Goal: Transaction & Acquisition: Purchase product/service

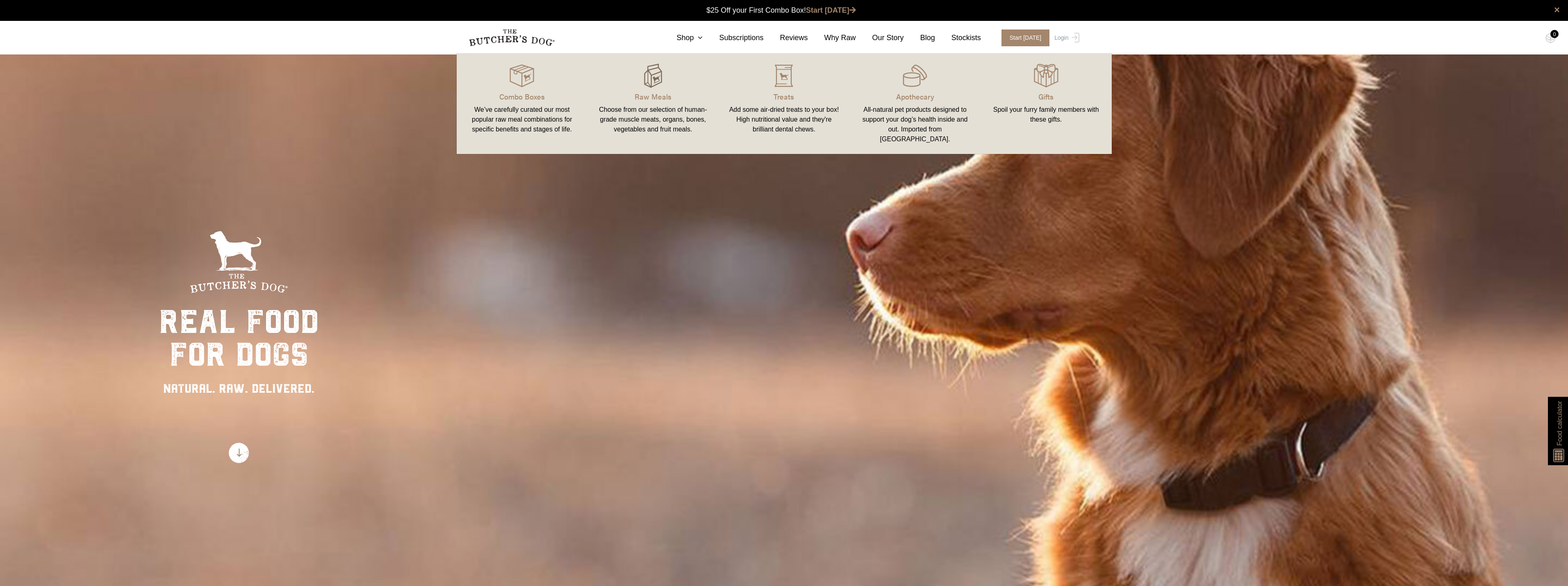
click at [651, 88] on img at bounding box center [653, 76] width 24 height 24
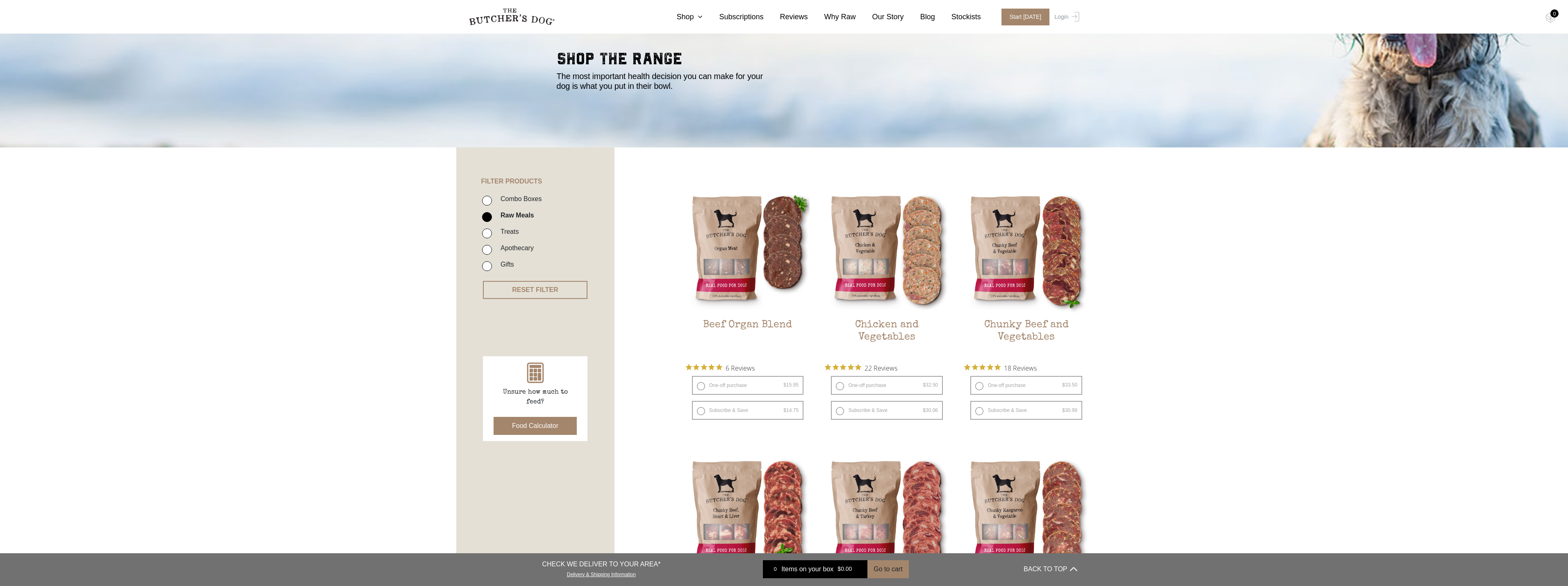
scroll to position [96, 0]
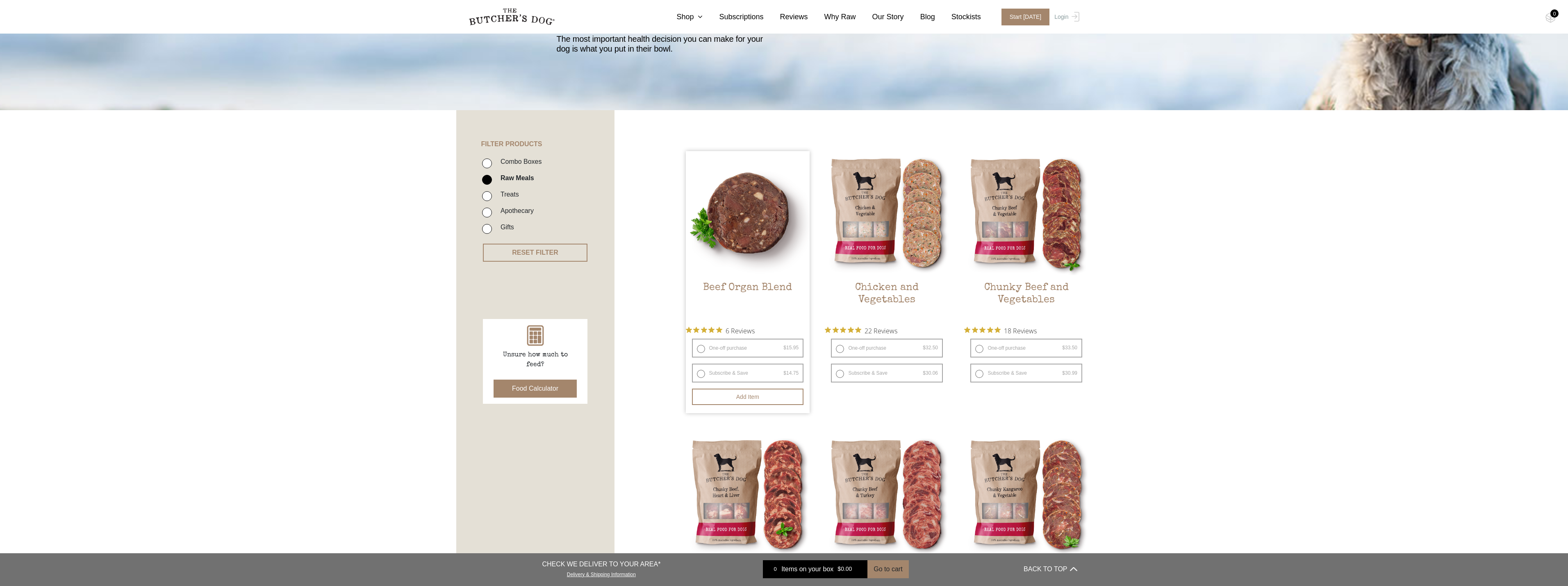
click at [700, 351] on label "One-off purchase $ 15.95 — or subscribe and save 7.5%" at bounding box center [748, 348] width 112 height 19
radio input "true"
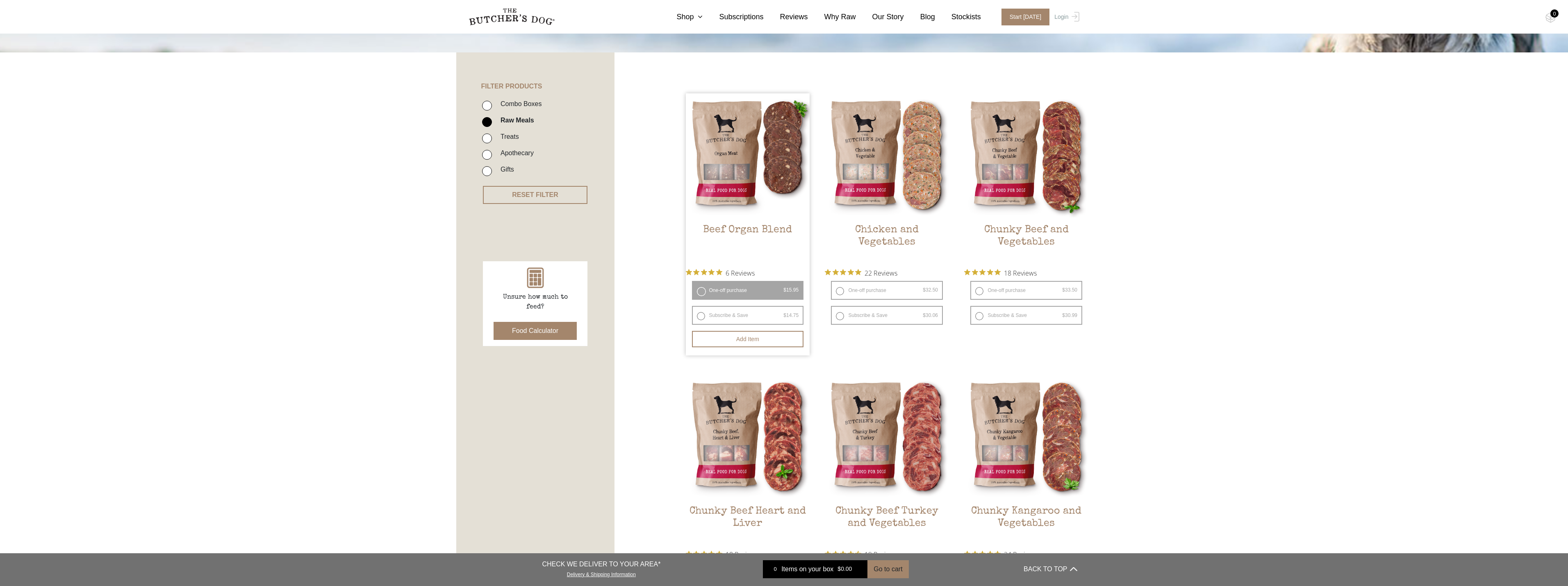
scroll to position [191, 0]
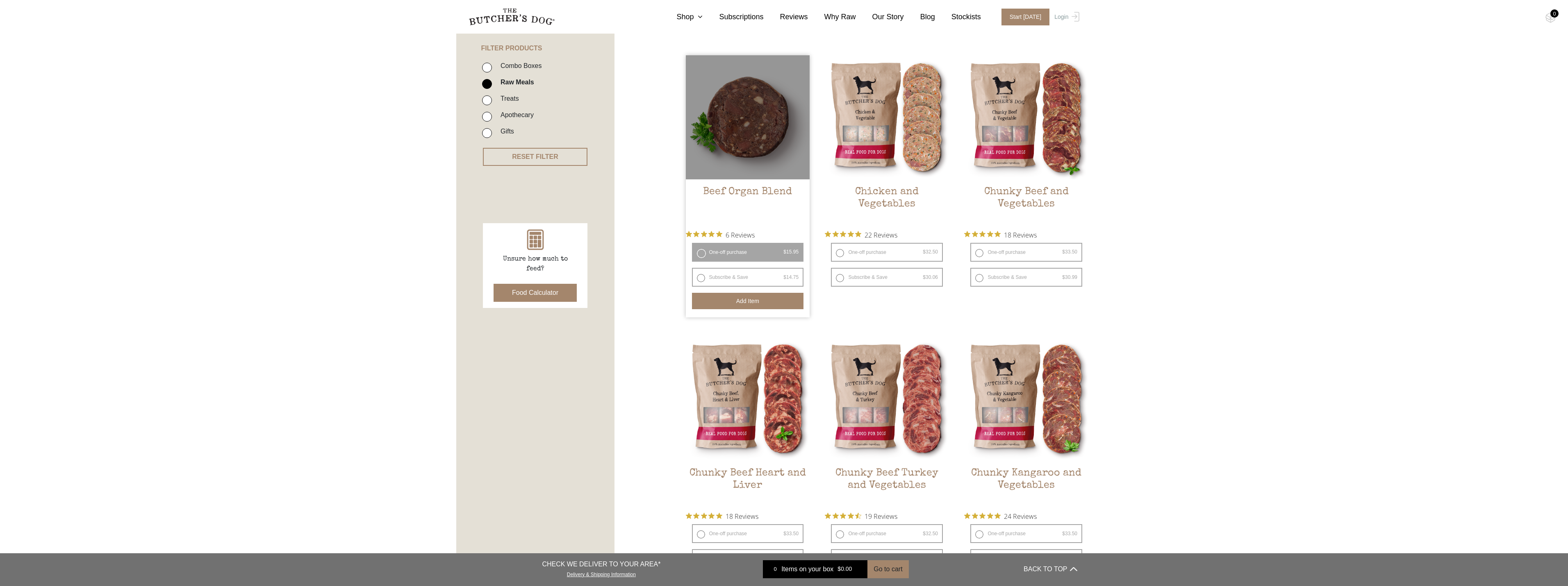
click at [748, 294] on button "Add item" at bounding box center [748, 301] width 112 height 17
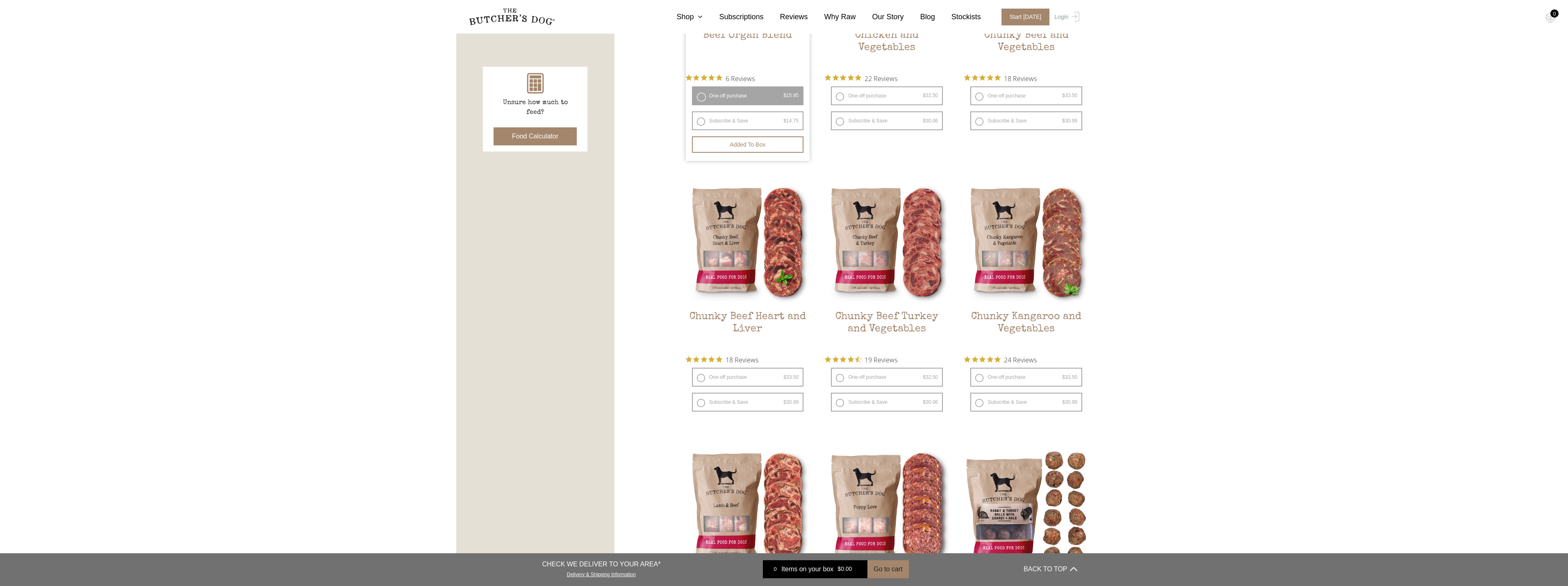
scroll to position [382, 0]
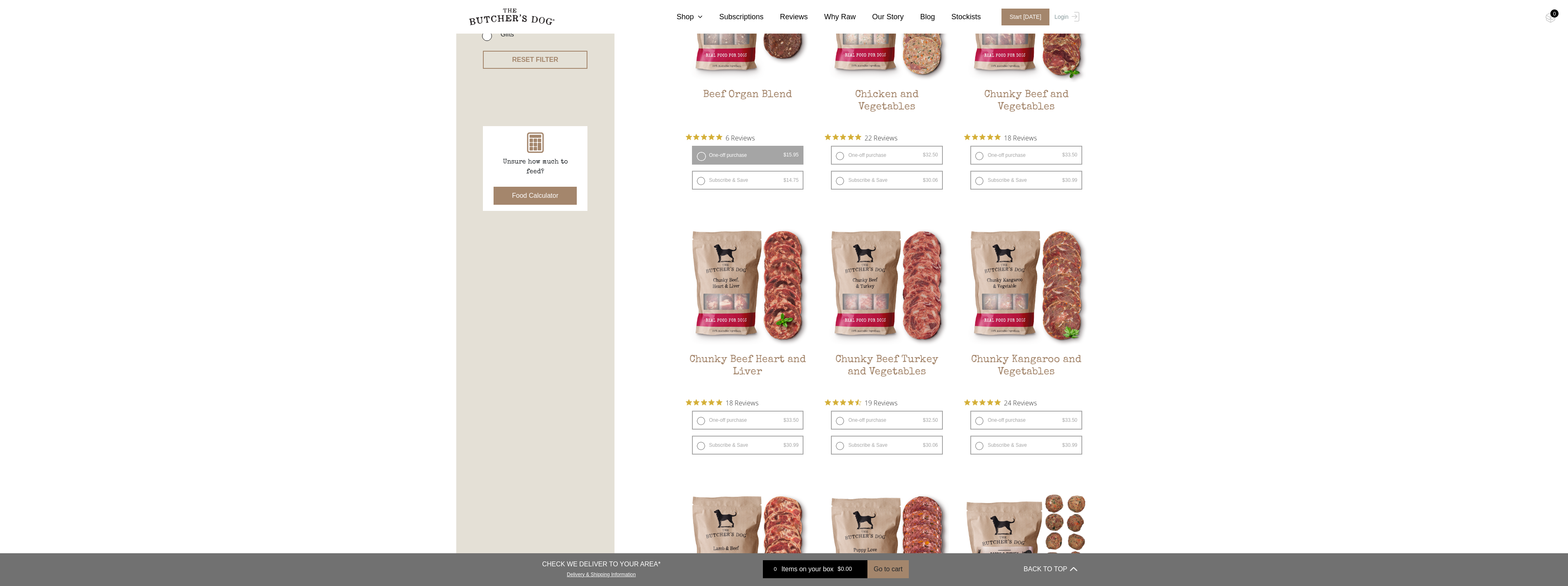
scroll to position [191, 0]
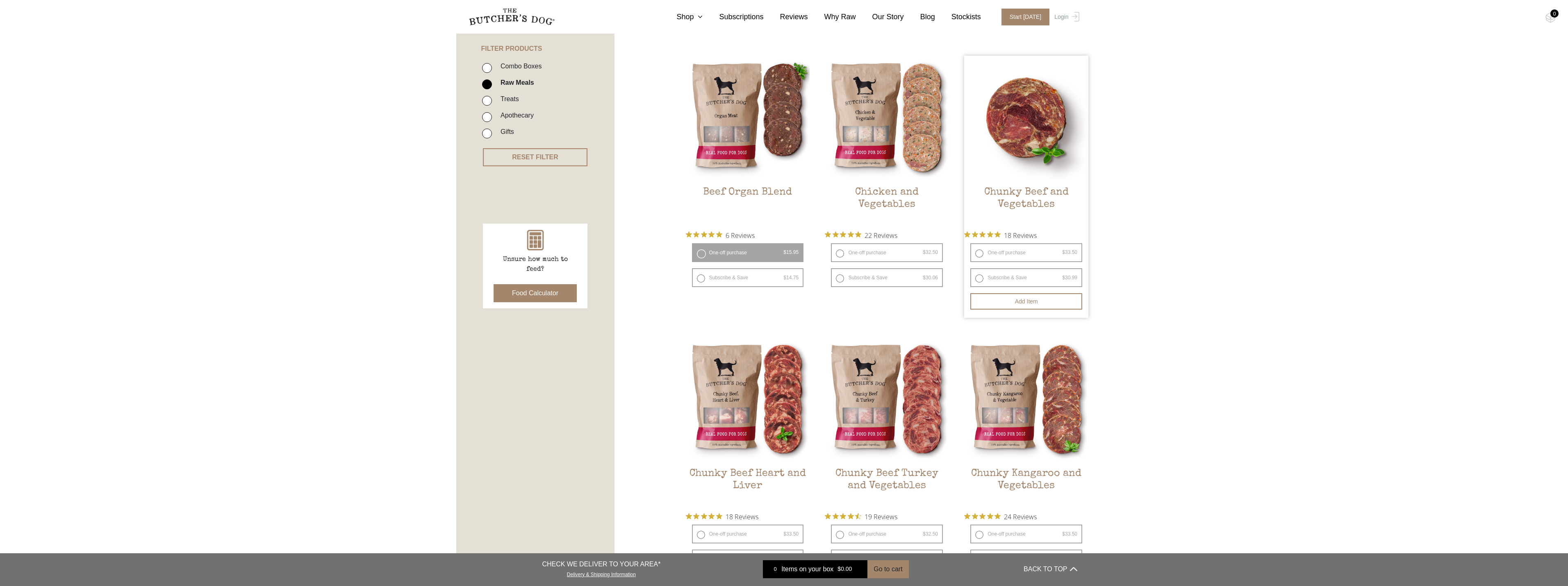
click at [976, 250] on label "One-off purchase $ 33.50 — or subscribe and save 7.5%" at bounding box center [1026, 253] width 112 height 19
radio input "true"
radio input "false"
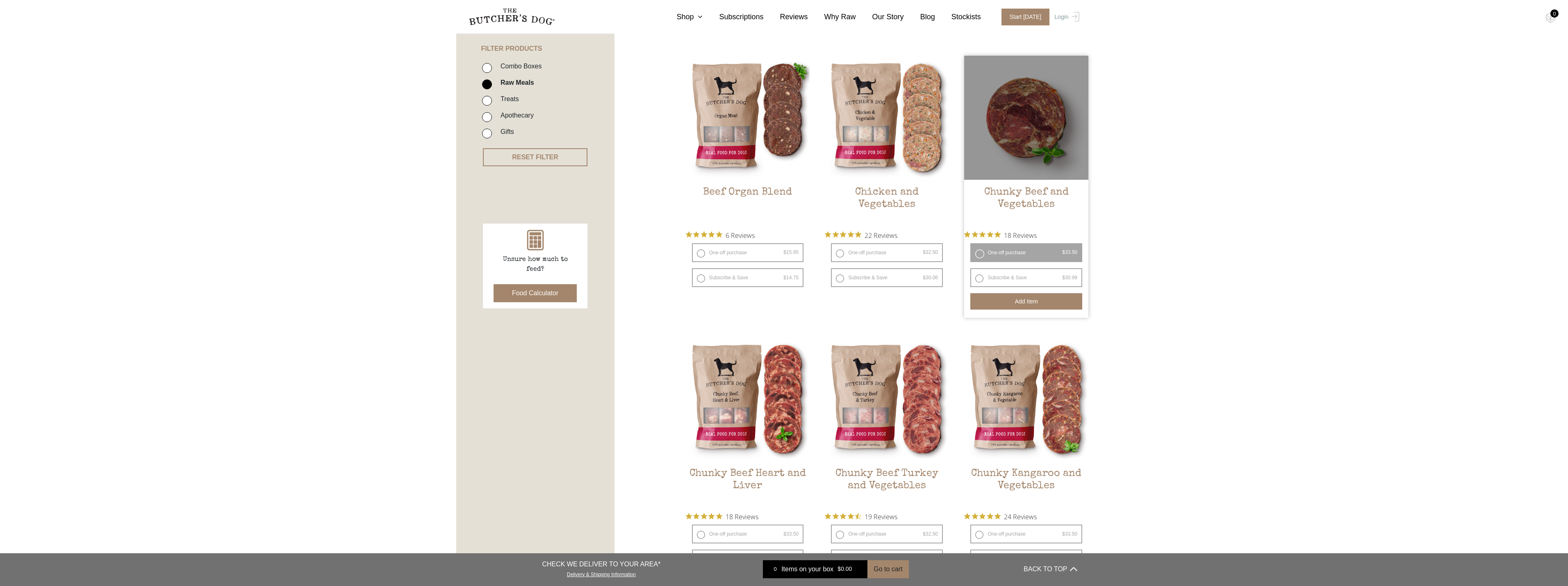
click at [998, 305] on button "Add item" at bounding box center [1026, 302] width 112 height 17
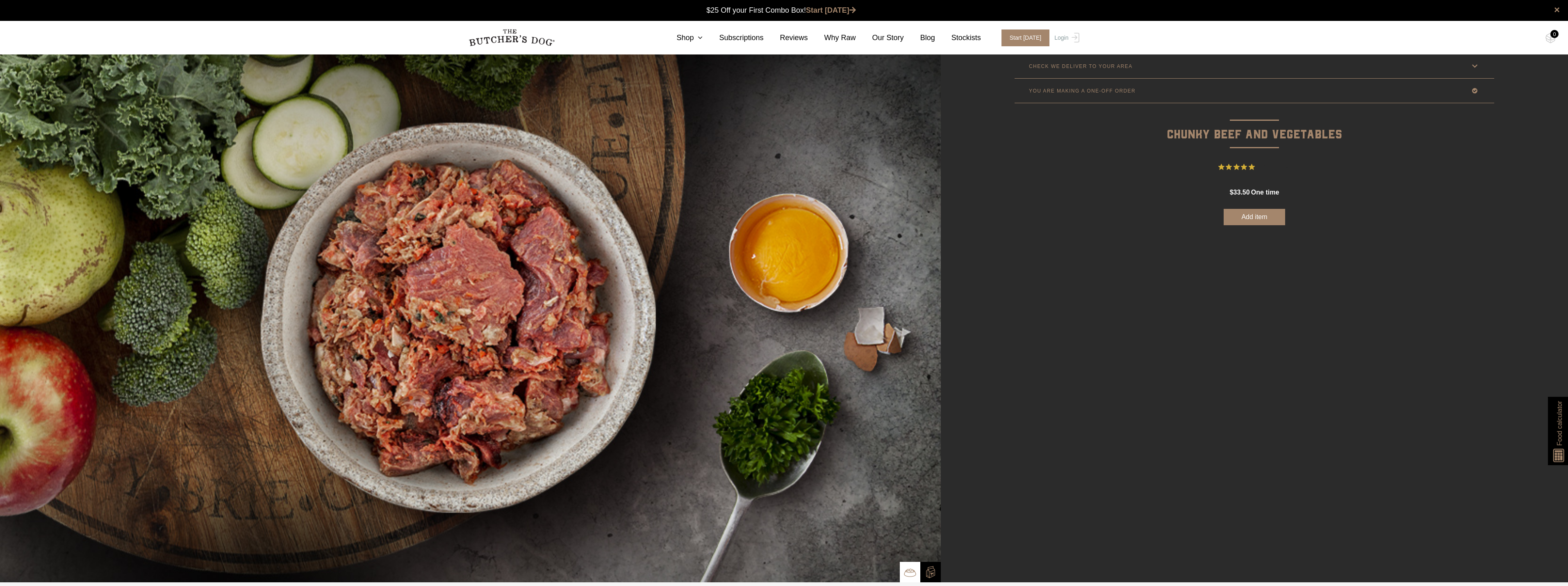
click at [1108, 68] on p "CHECK WE DELIVER TO YOUR AREA" at bounding box center [1081, 66] width 104 height 6
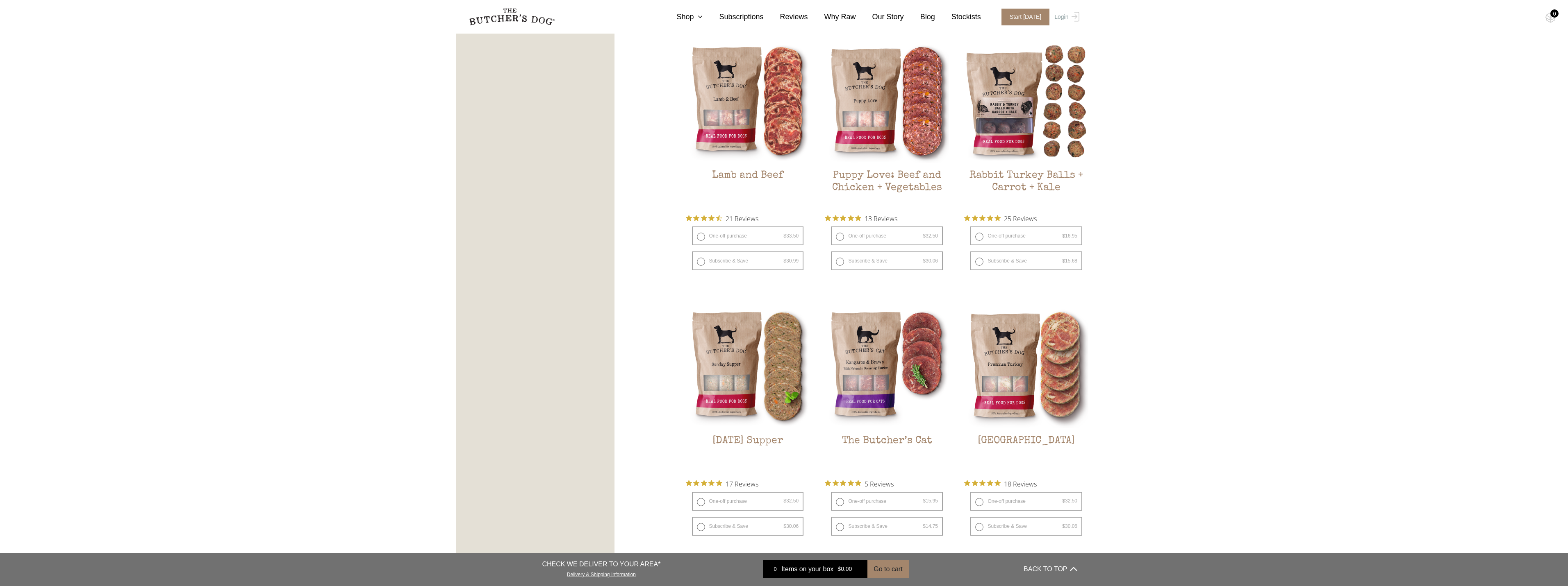
scroll to position [765, 0]
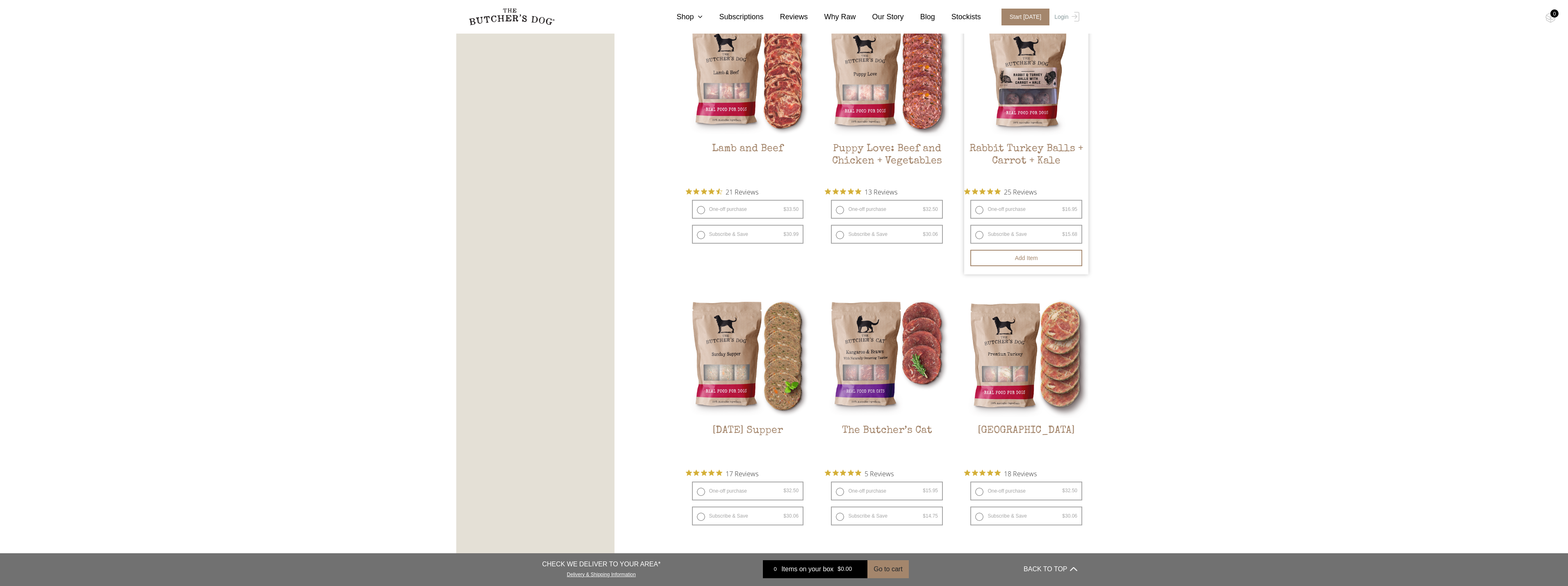
click at [977, 209] on label "One-off purchase $ 16.95 — or subscribe and save 7.5%" at bounding box center [1026, 209] width 112 height 19
radio input "true"
radio input "false"
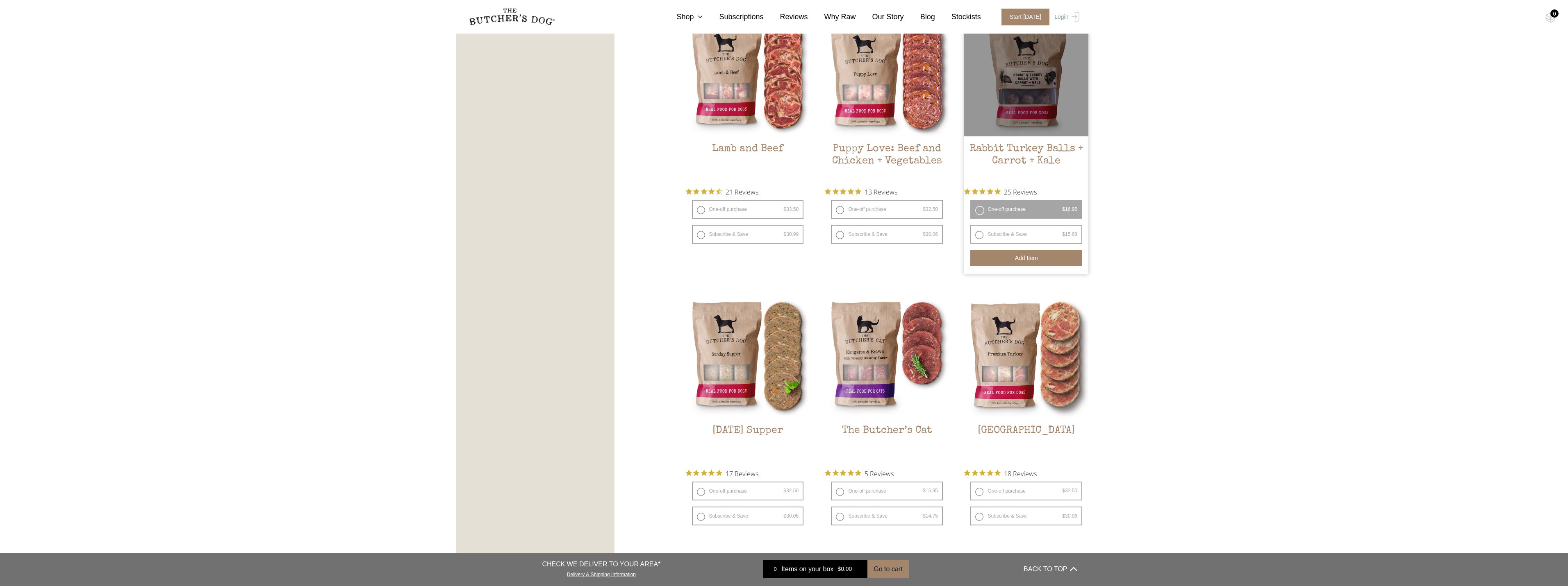
click at [1021, 263] on button "Add item" at bounding box center [1026, 258] width 112 height 17
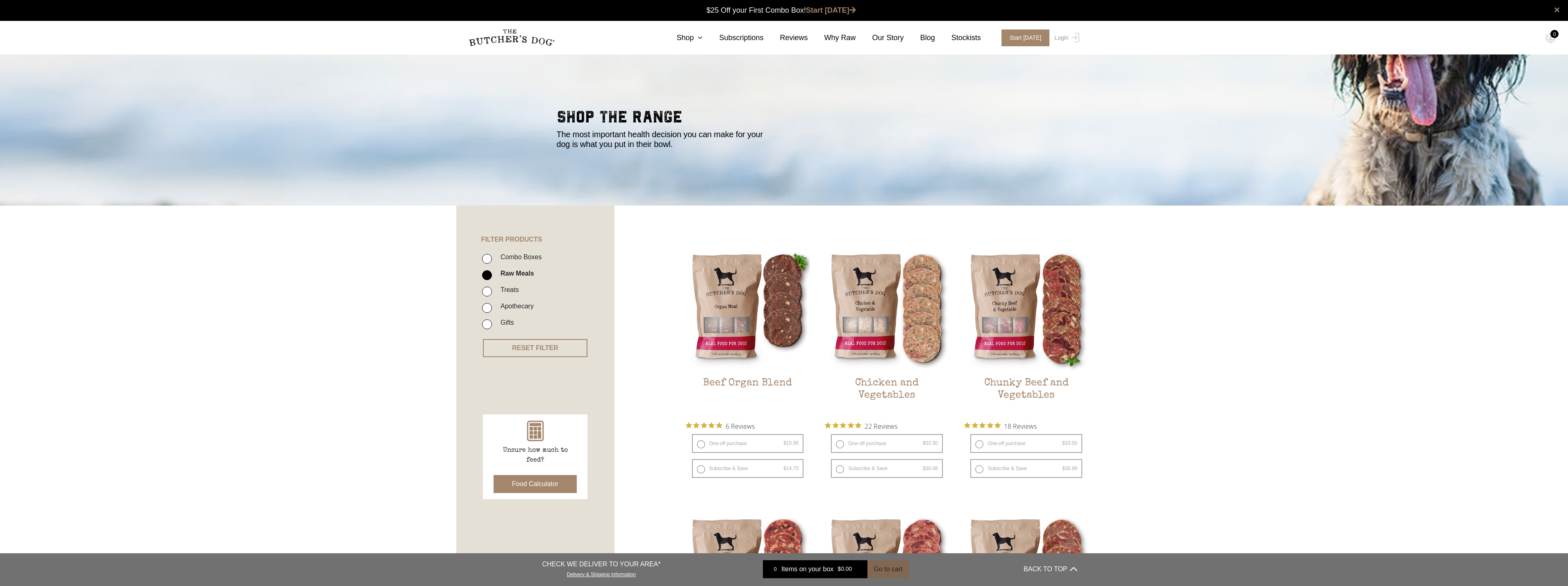
click at [876, 569] on button "Go to cart" at bounding box center [887, 569] width 41 height 18
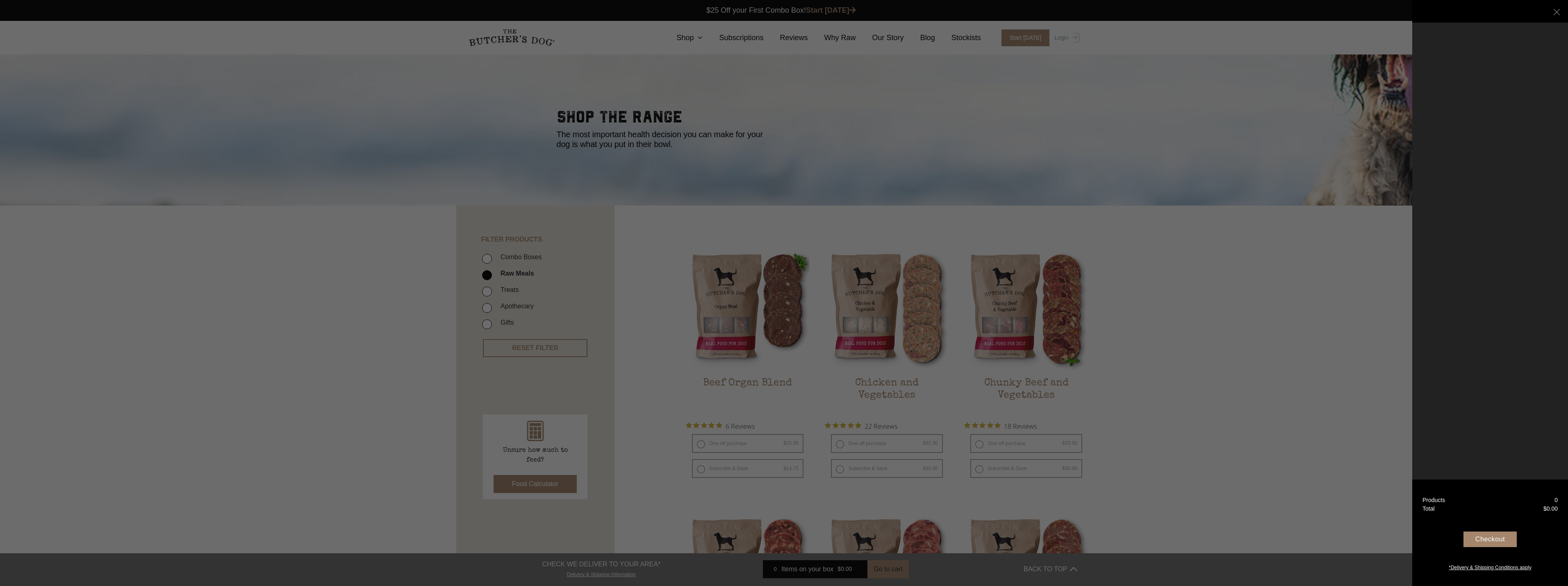
click at [1013, 443] on div at bounding box center [784, 293] width 1568 height 586
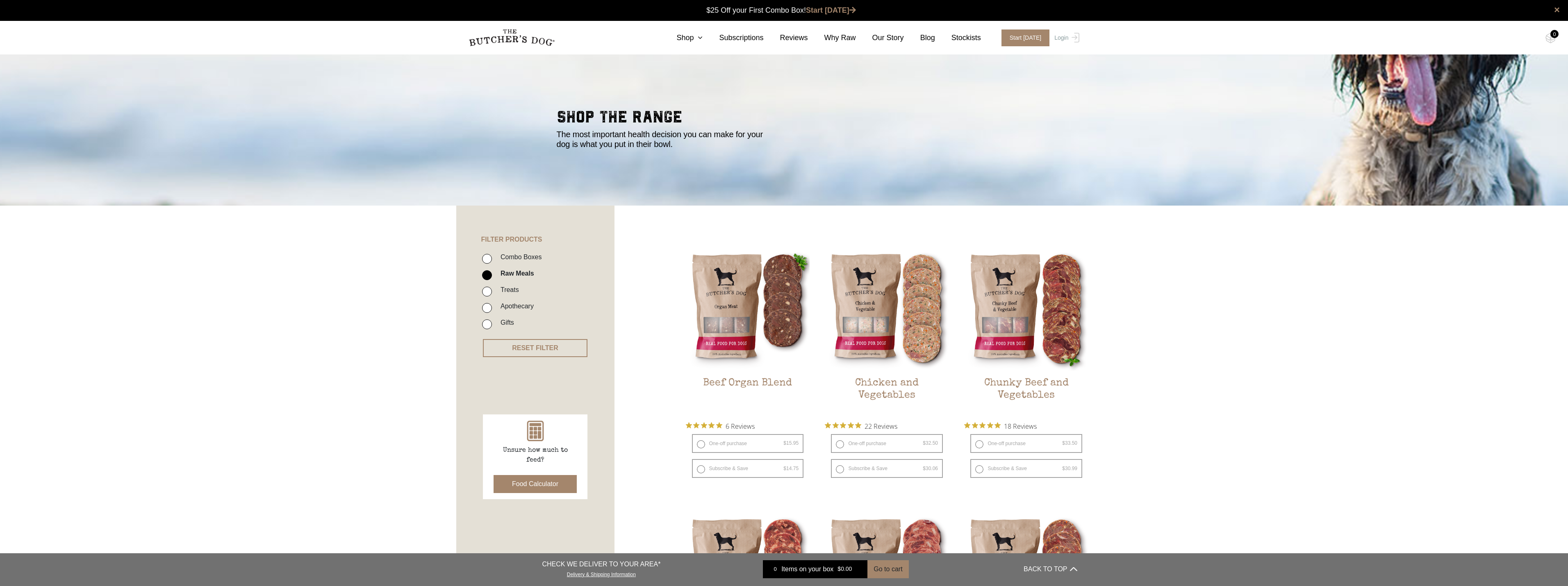
click at [1013, 443] on label "One-off purchase $ 33.50 — or subscribe and save 7.5%" at bounding box center [1026, 443] width 112 height 19
radio input "true"
radio input "false"
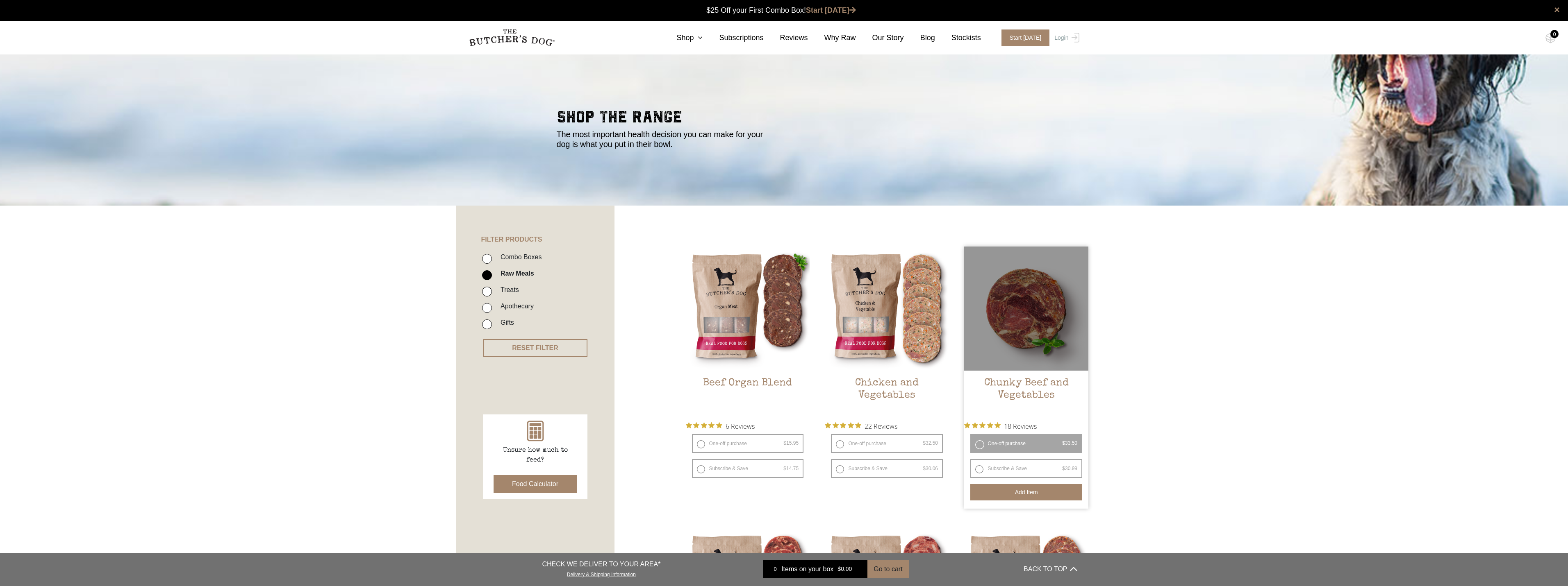
click at [1016, 497] on button "Add item" at bounding box center [1026, 492] width 112 height 17
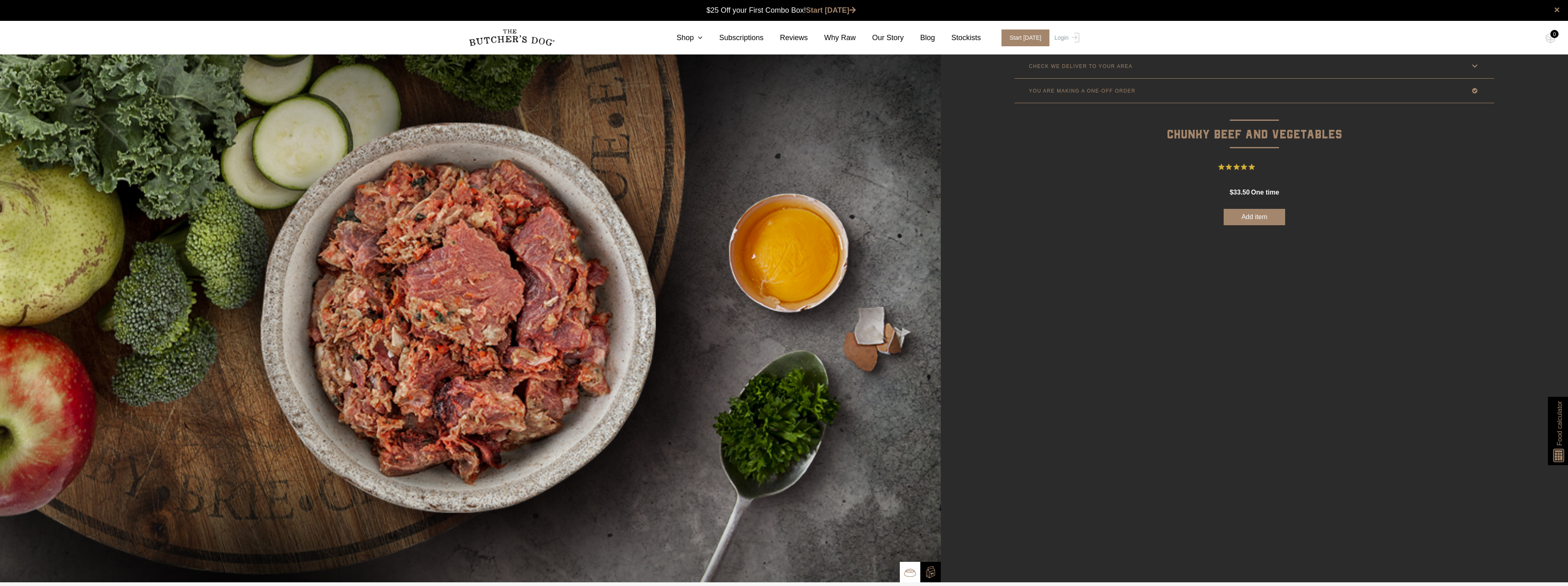
click at [1260, 219] on button "Add item" at bounding box center [1254, 217] width 61 height 17
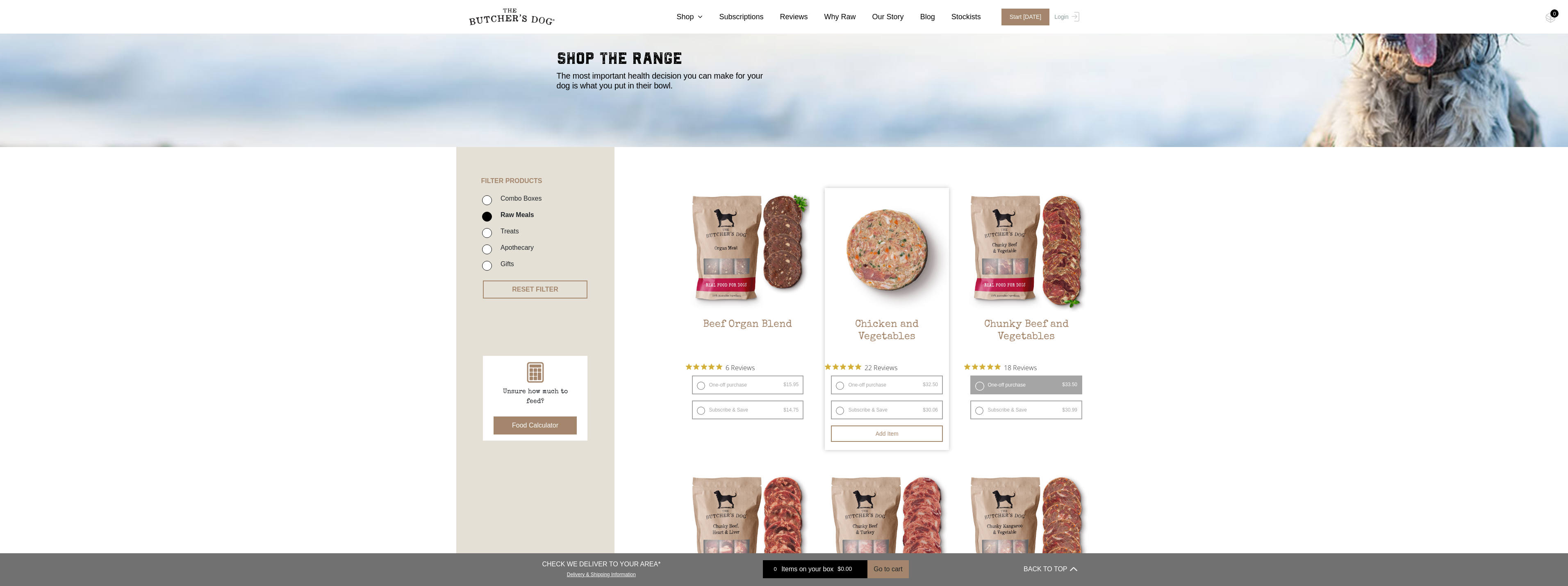
scroll to position [96, 0]
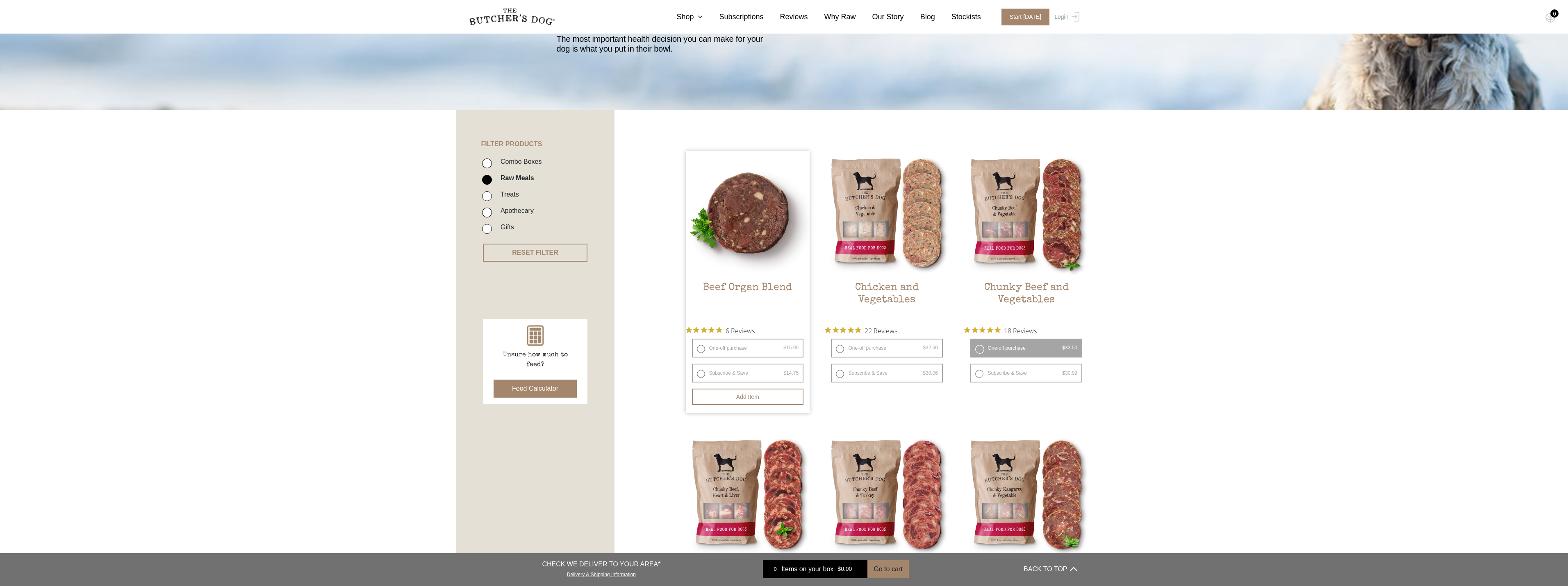
click at [725, 346] on label "One-off purchase $ 15.95 — or subscribe and save 7.5%" at bounding box center [748, 348] width 112 height 19
radio input "true"
radio input "false"
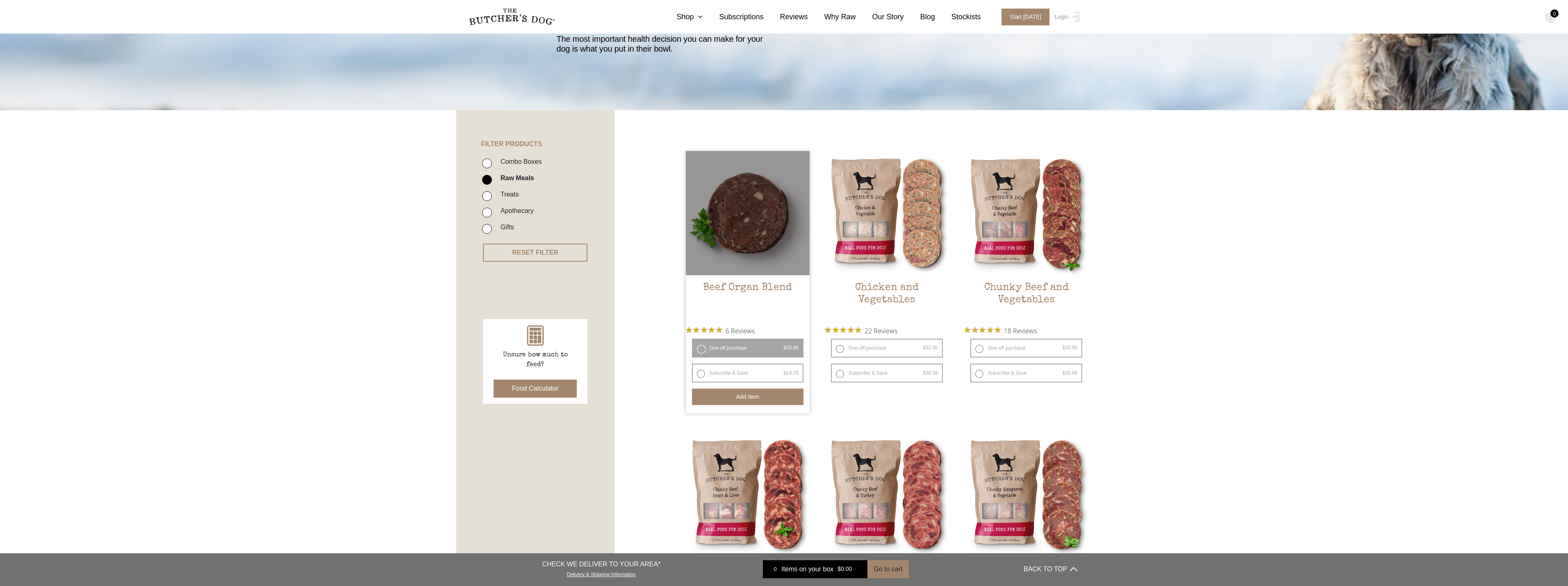
click at [751, 394] on button "Add item" at bounding box center [748, 397] width 112 height 17
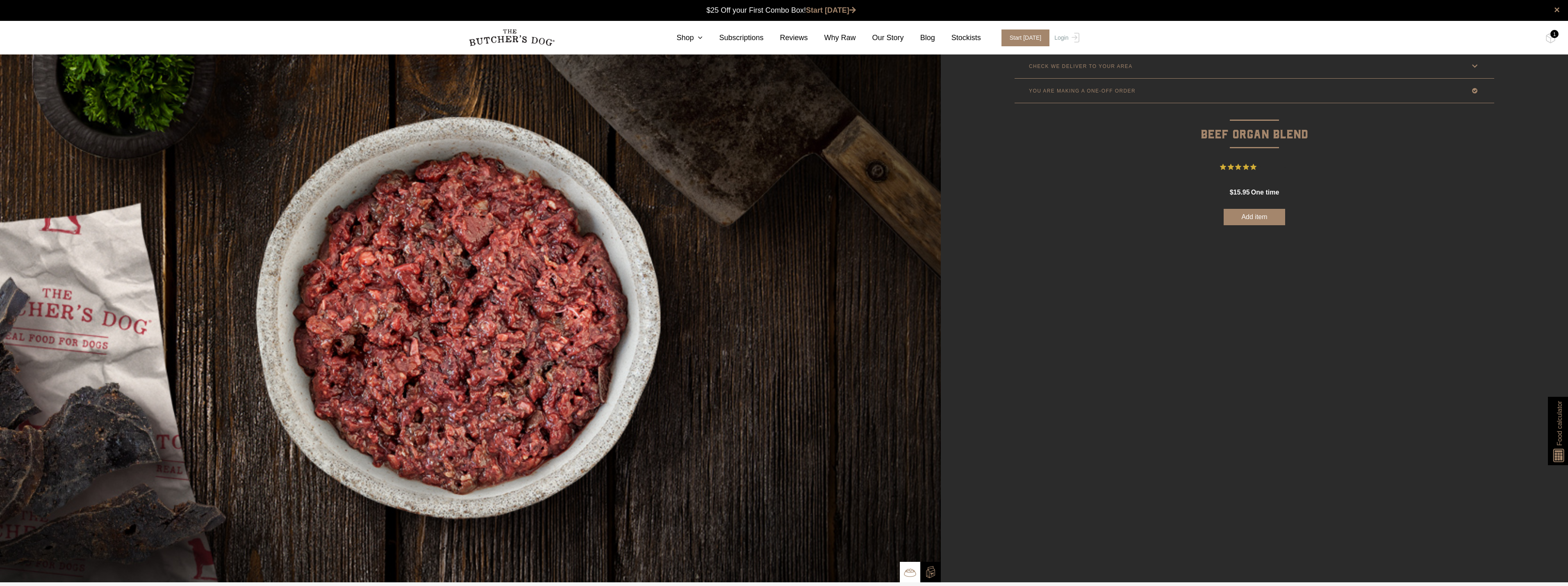
click at [1249, 219] on button "Add item" at bounding box center [1254, 217] width 61 height 17
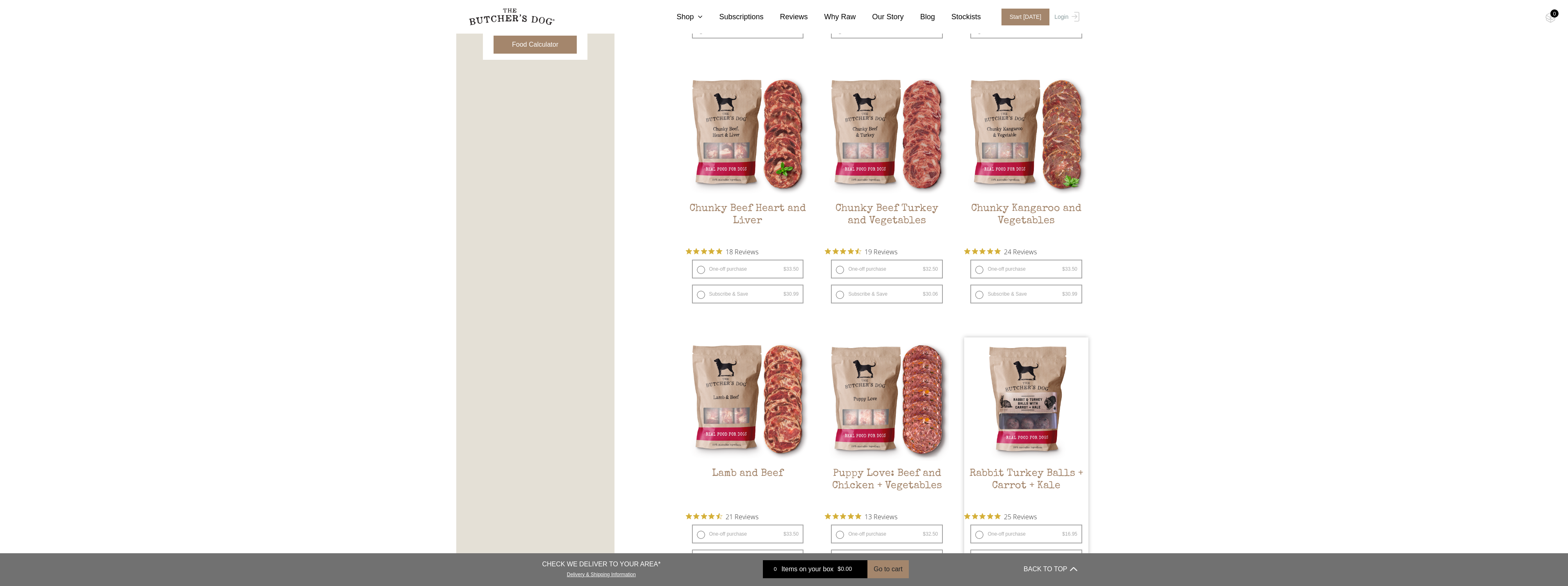
scroll to position [478, 0]
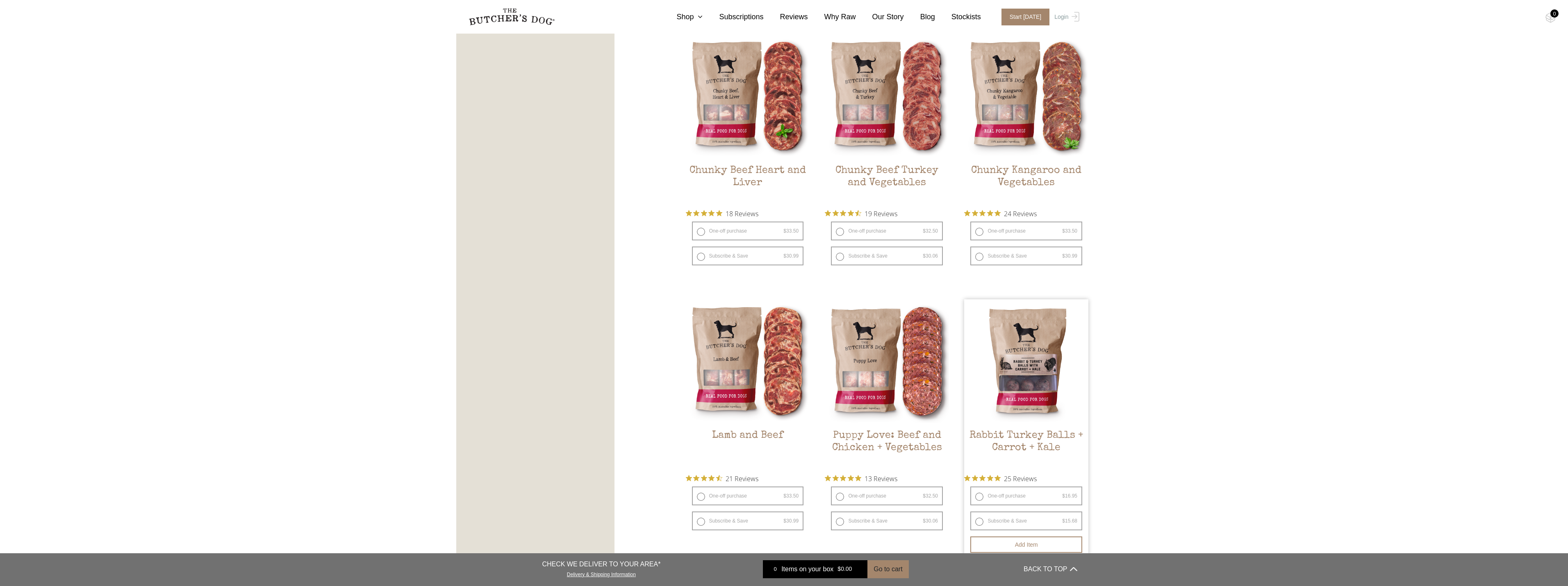
click at [993, 495] on label "One-off purchase $ 16.95 — or subscribe and save 7.5%" at bounding box center [1026, 496] width 112 height 19
radio input "true"
radio input "false"
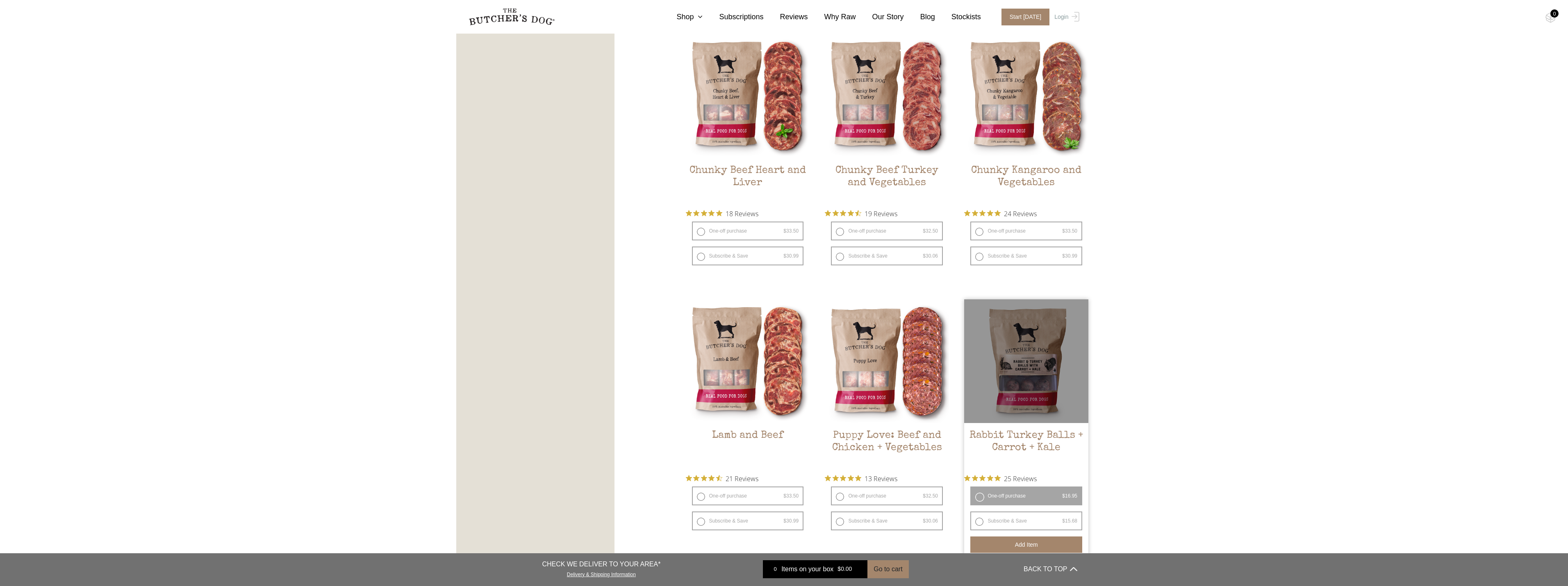
click at [1008, 541] on button "Add item" at bounding box center [1026, 545] width 112 height 17
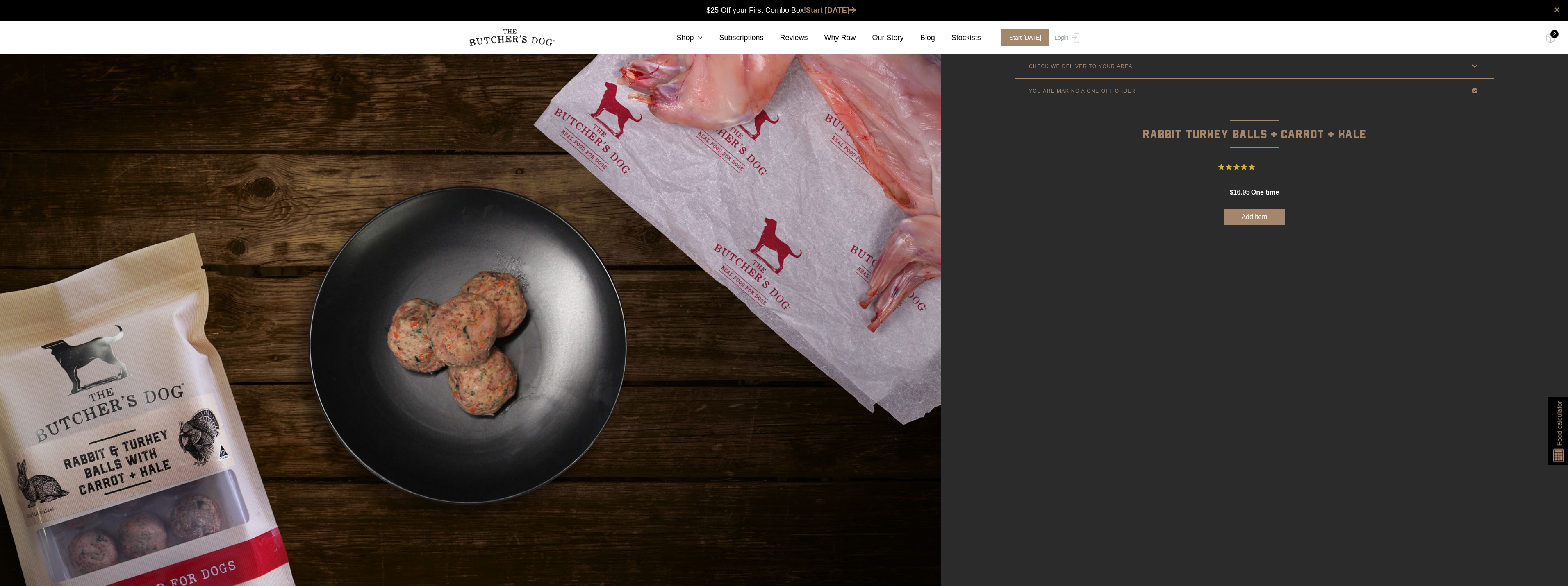
click at [1234, 221] on button "Add item" at bounding box center [1254, 217] width 61 height 17
click at [1545, 37] on section "0 Shop Combo Boxes Raw Meals Treats Gifts" at bounding box center [784, 37] width 1568 height 34
click at [1547, 37] on img at bounding box center [1551, 38] width 10 height 11
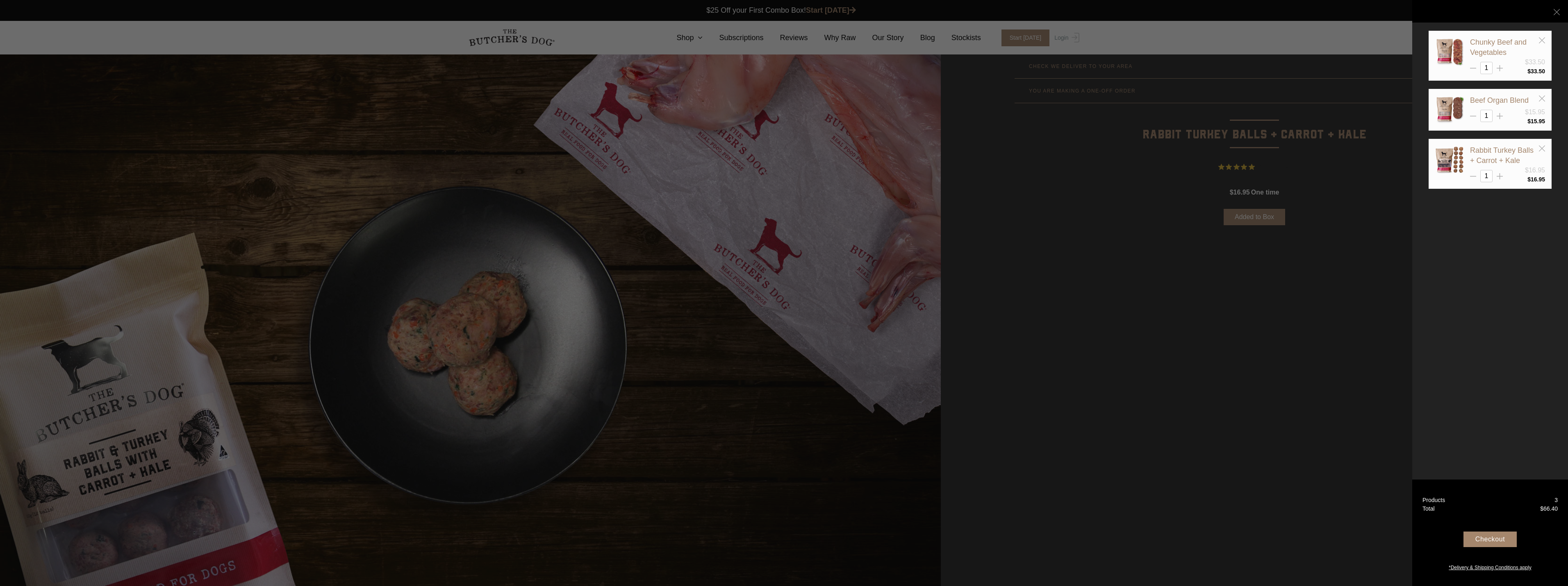
click at [1482, 536] on div "Checkout" at bounding box center [1490, 540] width 53 height 16
